Goal: Share content: Share content

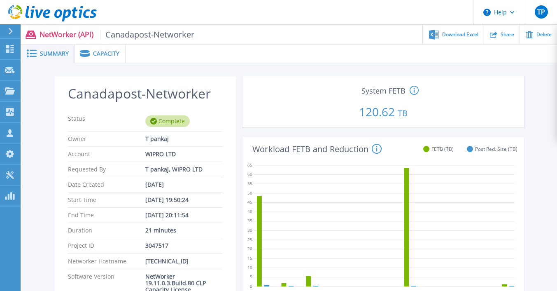
scroll to position [628, 0]
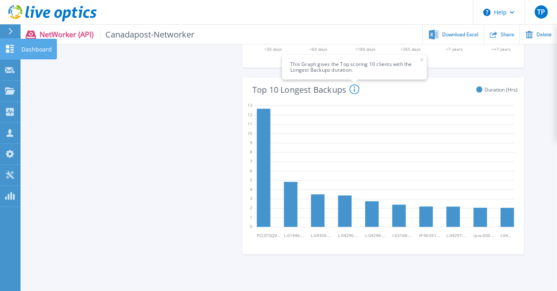
click at [30, 49] on p "Dashboard" at bounding box center [36, 49] width 30 height 21
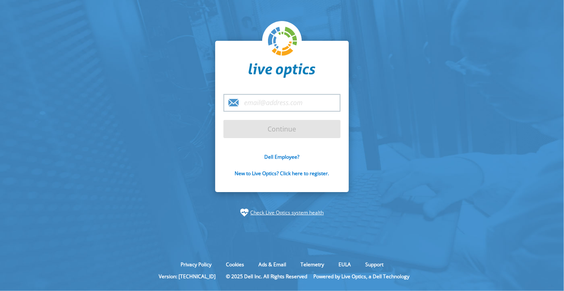
click at [267, 107] on input "email" at bounding box center [281, 103] width 117 height 18
type input "[EMAIL_ADDRESS][PERSON_NAME][DOMAIN_NAME]"
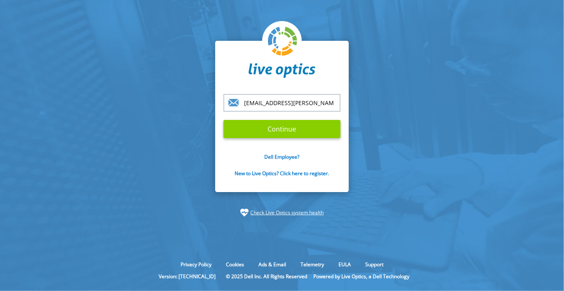
click at [281, 129] on input "Continue" at bounding box center [281, 129] width 117 height 18
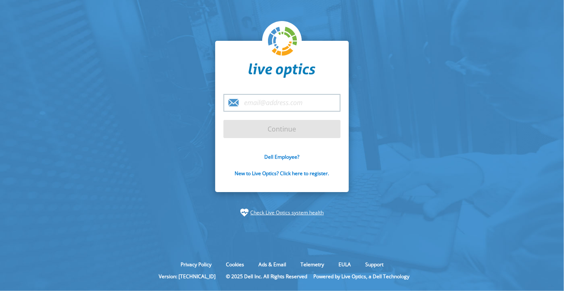
click at [262, 104] on input "email" at bounding box center [281, 103] width 117 height 18
type input "[EMAIL_ADDRESS][PERSON_NAME][DOMAIN_NAME]"
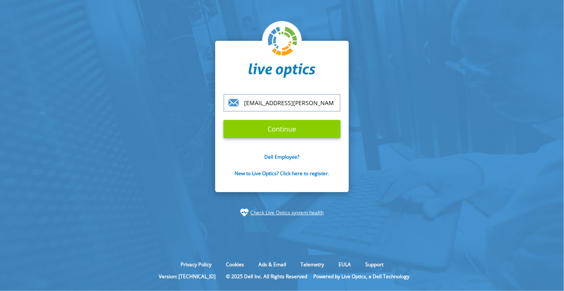
click at [266, 132] on input "Continue" at bounding box center [281, 129] width 117 height 18
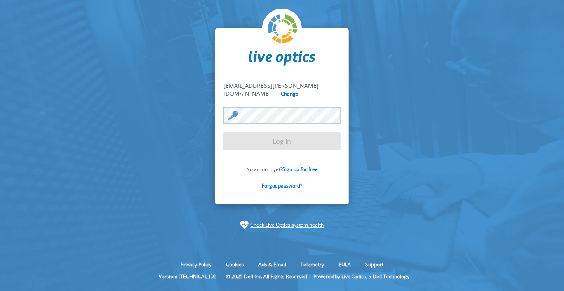
click at [110, 116] on section "Pankaj.tummala@wipro.com Pankaj.tummala@wipro.com Change Log In No account yet?…" at bounding box center [282, 128] width 564 height 257
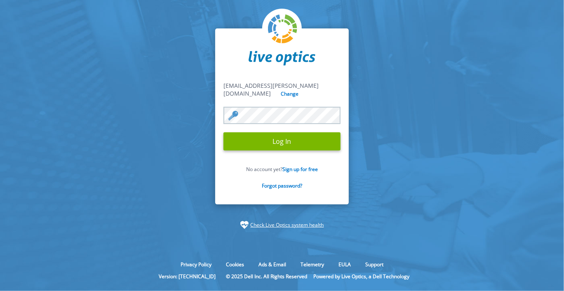
click at [223, 132] on input "Log In" at bounding box center [281, 141] width 117 height 18
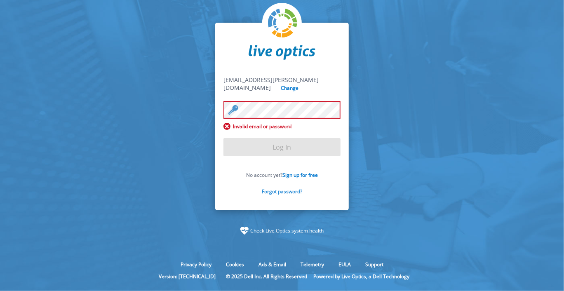
click at [290, 188] on link "Forgot password?" at bounding box center [282, 191] width 40 height 7
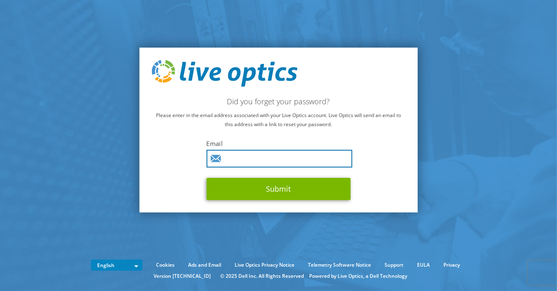
click at [261, 158] on input "text" at bounding box center [280, 159] width 146 height 18
type input "[EMAIL_ADDRESS][PERSON_NAME][DOMAIN_NAME]"
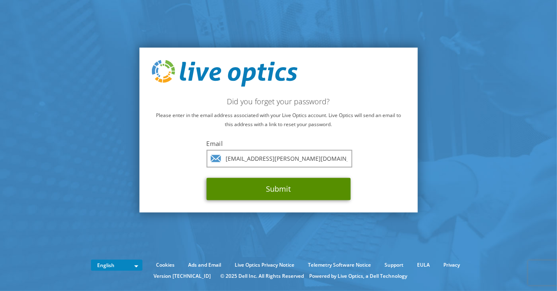
click at [260, 184] on button "Submit" at bounding box center [279, 189] width 144 height 22
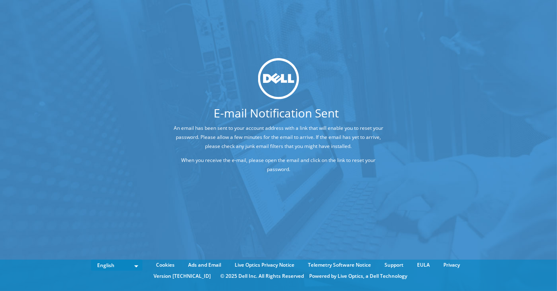
click at [475, 169] on div "E-mail Notification Sent An email has been sent to your account address with a …" at bounding box center [278, 133] width 557 height 266
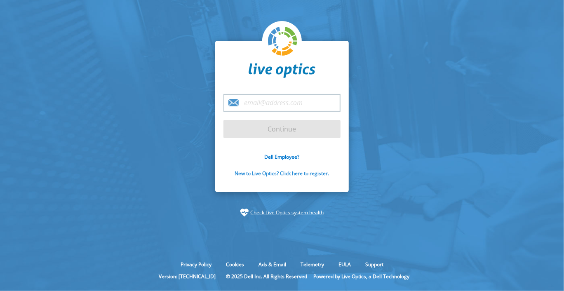
click at [288, 173] on link "New to Live Optics? Click here to register." at bounding box center [282, 173] width 94 height 7
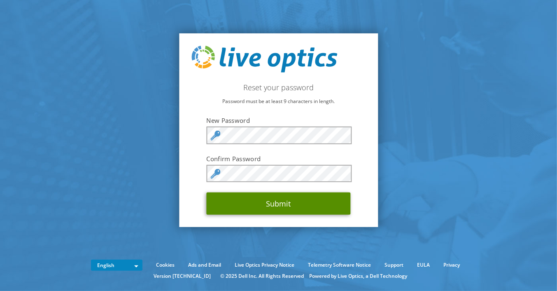
click at [279, 205] on button "Submit" at bounding box center [279, 203] width 144 height 22
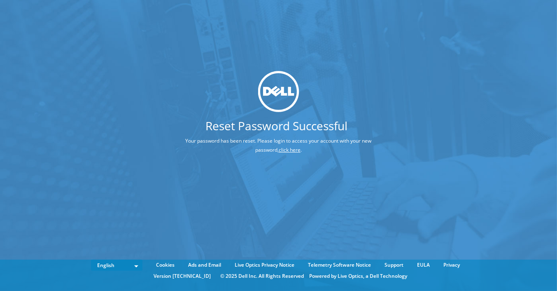
drag, startPoint x: 0, startPoint y: 0, endPoint x: 264, endPoint y: 150, distance: 303.9
click at [264, 150] on p "Your password has been reset. Please login to access your account with your new…" at bounding box center [278, 145] width 279 height 18
click at [279, 150] on link "click here" at bounding box center [290, 149] width 22 height 7
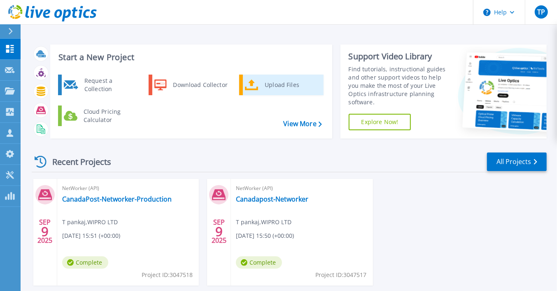
click at [257, 79] on icon at bounding box center [252, 85] width 14 height 12
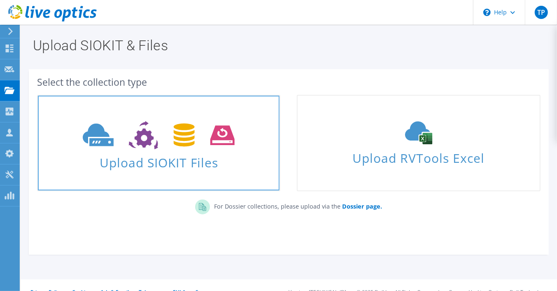
click at [153, 153] on span "Upload SIOKIT Files" at bounding box center [159, 160] width 242 height 18
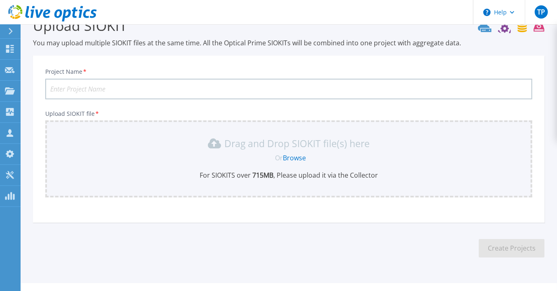
scroll to position [36, 0]
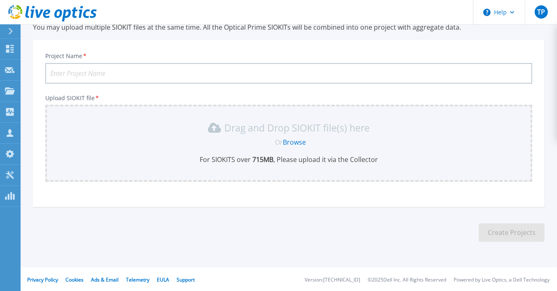
click at [155, 77] on input "Project Name *" at bounding box center [288, 73] width 487 height 21
type input "d"
type input "DD9900"
click at [291, 143] on link "Browse" at bounding box center [294, 142] width 23 height 9
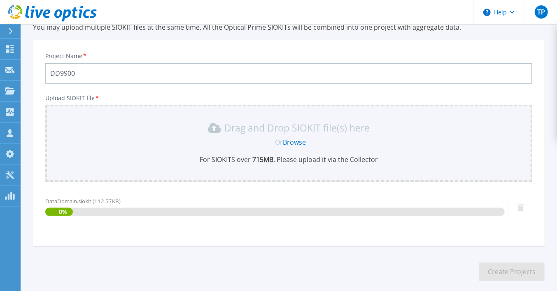
scroll to position [76, 0]
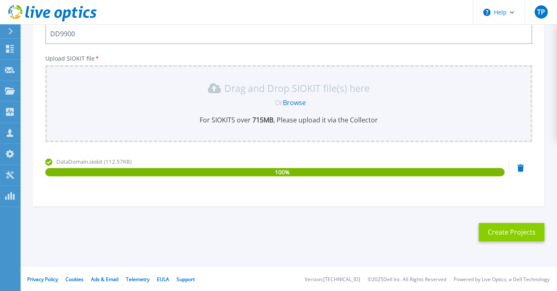
click at [503, 229] on button "Create Projects" at bounding box center [512, 232] width 66 height 19
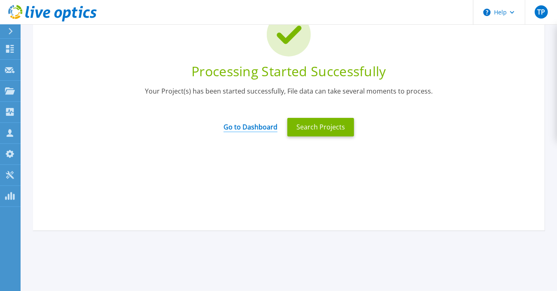
click at [250, 128] on link "Go to Dashboard" at bounding box center [251, 124] width 54 height 16
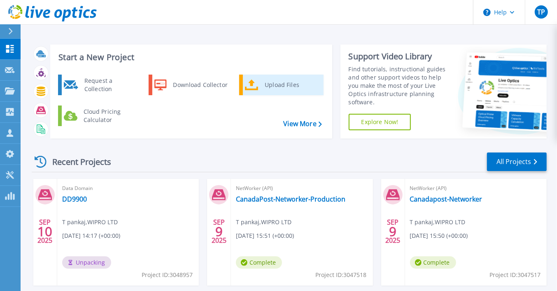
click at [274, 84] on div "Upload Files" at bounding box center [291, 85] width 61 height 16
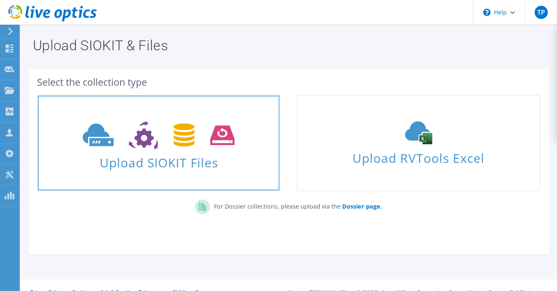
click at [181, 134] on use at bounding box center [159, 135] width 152 height 28
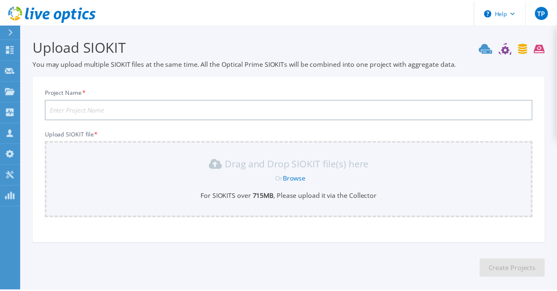
scroll to position [36, 0]
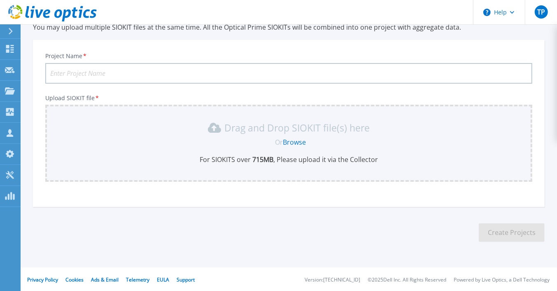
click at [118, 71] on input "Project Name *" at bounding box center [288, 73] width 487 height 21
type input "DD9900-2"
click at [282, 138] on span "Or" at bounding box center [279, 142] width 8 height 9
click at [289, 142] on link "Browse" at bounding box center [294, 142] width 23 height 9
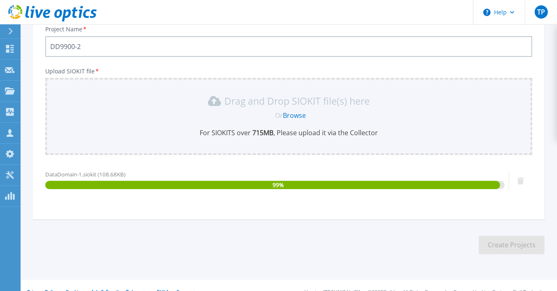
scroll to position [76, 0]
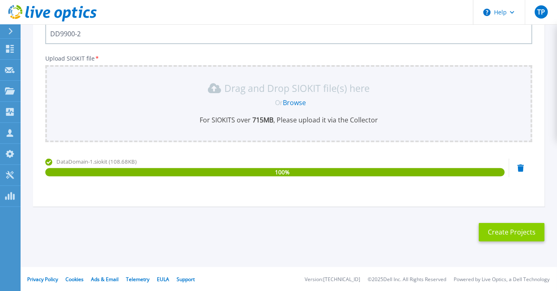
click at [498, 225] on button "Create Projects" at bounding box center [512, 232] width 66 height 19
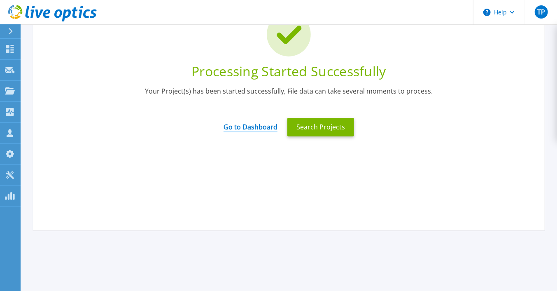
click at [254, 129] on link "Go to Dashboard" at bounding box center [251, 124] width 54 height 16
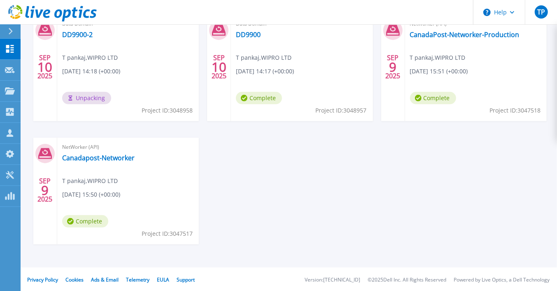
scroll to position [124, 0]
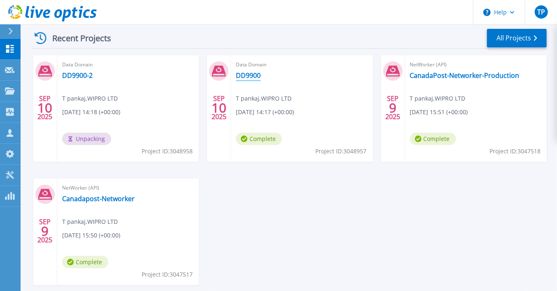
click at [255, 76] on link "DD9900" at bounding box center [248, 75] width 25 height 8
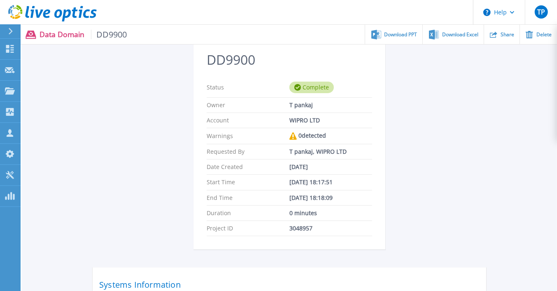
scroll to position [40, 0]
click at [399, 37] on div "Download PPT" at bounding box center [393, 34] width 57 height 19
click at [460, 36] on span "Download Excel" at bounding box center [460, 34] width 36 height 5
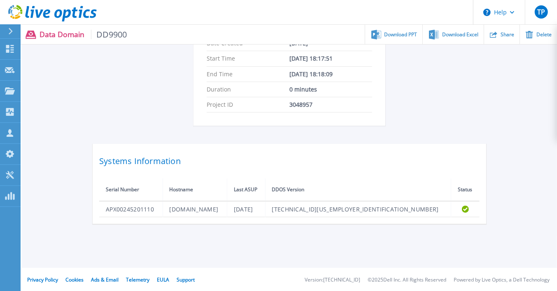
click at [244, 144] on div "Systems Information Serial Number Hostname Last ASUP DDOS Version Status APX002…" at bounding box center [290, 184] width 394 height 80
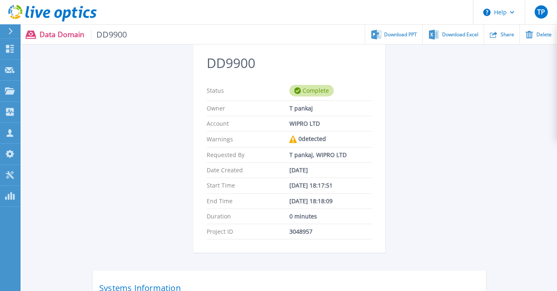
scroll to position [0, 0]
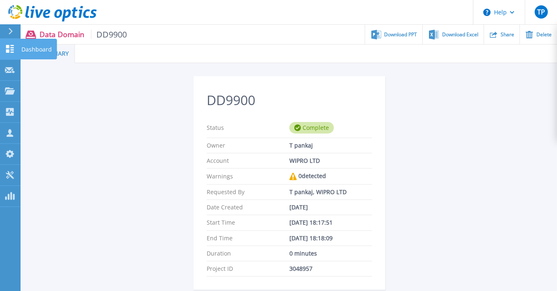
click at [35, 49] on p "Dashboard" at bounding box center [36, 49] width 30 height 21
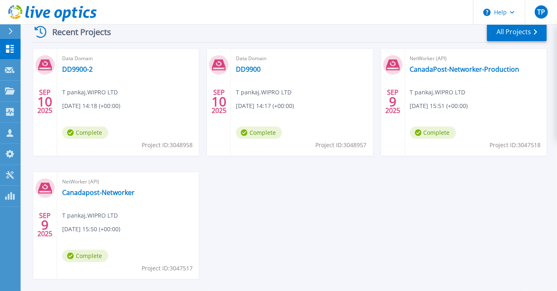
scroll to position [82, 0]
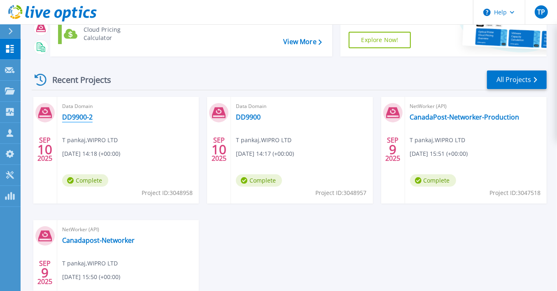
click at [70, 115] on link "DD9900-2" at bounding box center [77, 117] width 30 height 8
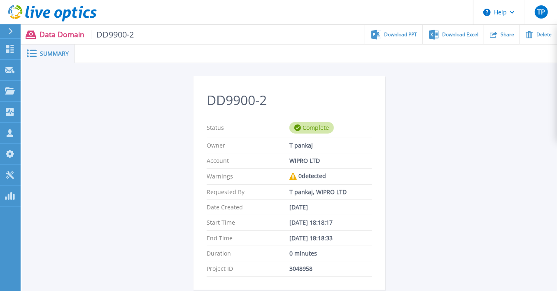
click at [520, 82] on div "DD9900-2 Status Complete Owner T pankaj Account WIPRO LTD Warnings 0 detected R…" at bounding box center [290, 231] width 536 height 337
click at [449, 34] on span "Download Excel" at bounding box center [460, 34] width 36 height 5
click at [286, 25] on ul "Download PPT Download Excel Share Delete" at bounding box center [346, 34] width 424 height 19
click at [501, 34] on div "Share" at bounding box center [502, 34] width 35 height 19
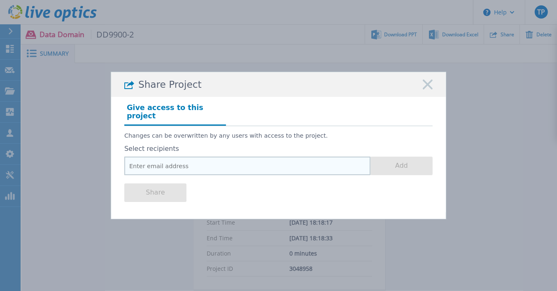
click at [217, 163] on input "email" at bounding box center [247, 166] width 246 height 19
paste input "ukwka1-00003200"
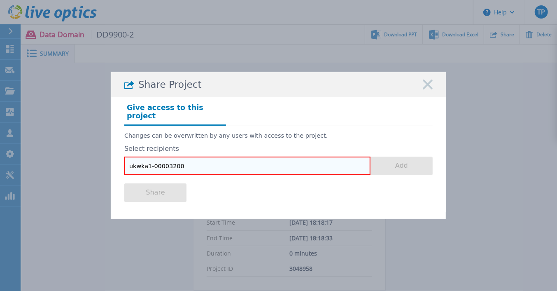
drag, startPoint x: 199, startPoint y: 159, endPoint x: 104, endPoint y: 163, distance: 94.4
click at [94, 161] on div "Share Project Give access to this project Changes can be overwritten by any use…" at bounding box center [278, 145] width 557 height 291
paste input "[EMAIL_ADDRESS][DOMAIN_NAME]"
type input "[EMAIL_ADDRESS][DOMAIN_NAME]"
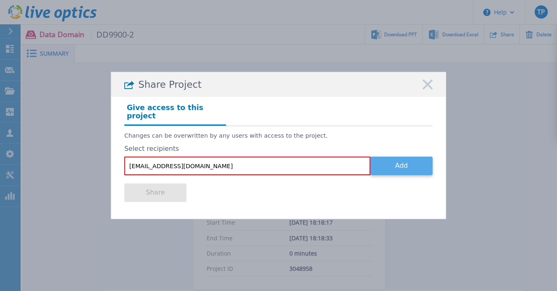
click at [408, 160] on button "Add" at bounding box center [402, 166] width 62 height 19
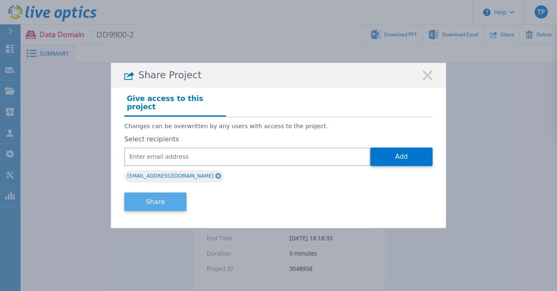
click at [155, 201] on button "Share" at bounding box center [155, 201] width 62 height 19
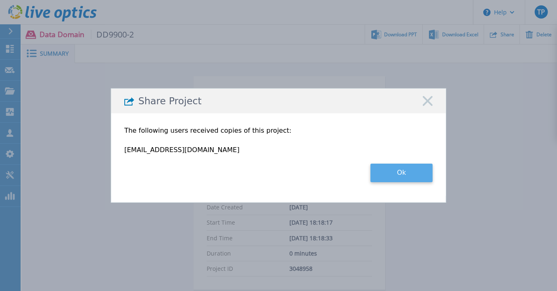
click at [389, 172] on button "Ok" at bounding box center [402, 173] width 62 height 19
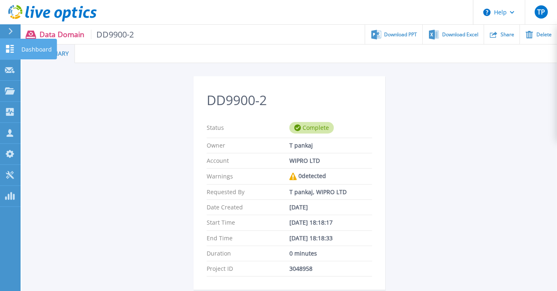
click at [30, 49] on p "Dashboard" at bounding box center [36, 49] width 30 height 21
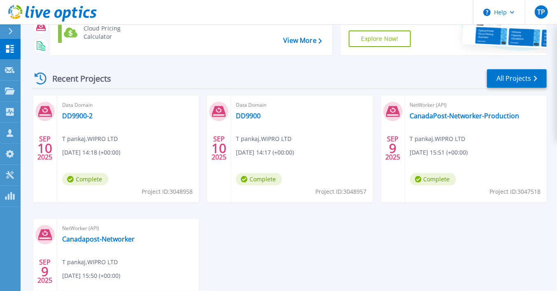
scroll to position [124, 0]
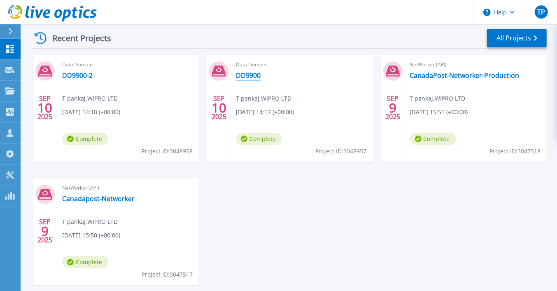
click at [250, 73] on link "DD9900" at bounding box center [248, 75] width 25 height 8
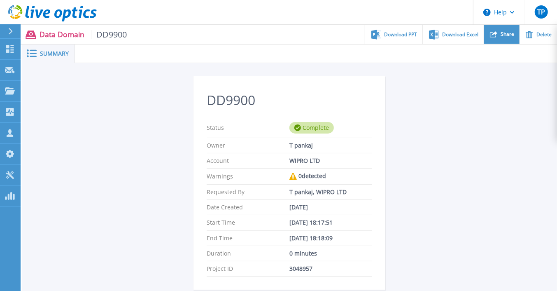
click at [500, 35] on div "Share" at bounding box center [502, 34] width 35 height 19
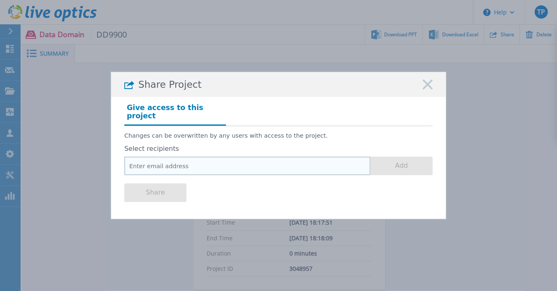
click at [198, 157] on input "email" at bounding box center [247, 166] width 246 height 19
paste input "[EMAIL_ADDRESS][DOMAIN_NAME]"
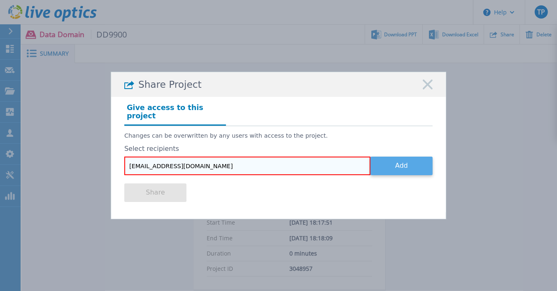
type input "[EMAIL_ADDRESS][DOMAIN_NAME]"
click at [395, 157] on button "Add" at bounding box center [402, 166] width 62 height 19
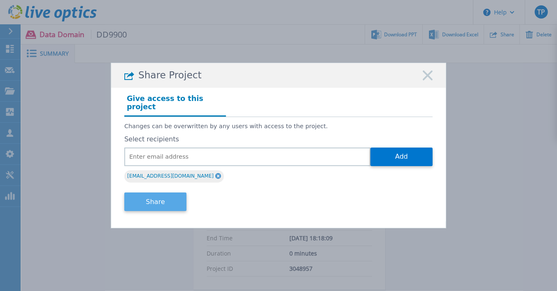
click at [144, 200] on button "Share" at bounding box center [155, 201] width 62 height 19
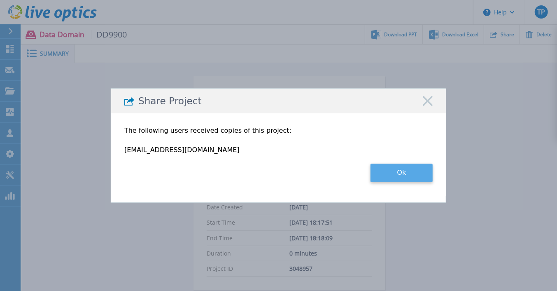
click at [392, 175] on button "Ok" at bounding box center [402, 173] width 62 height 19
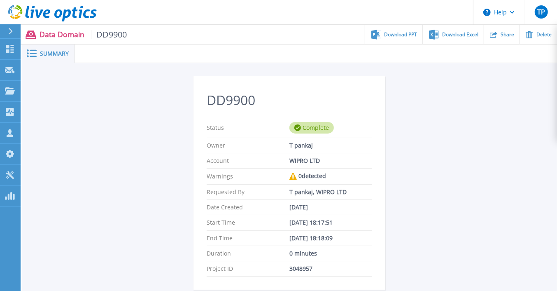
scroll to position [164, 0]
